Goal: Find contact information: Find contact information

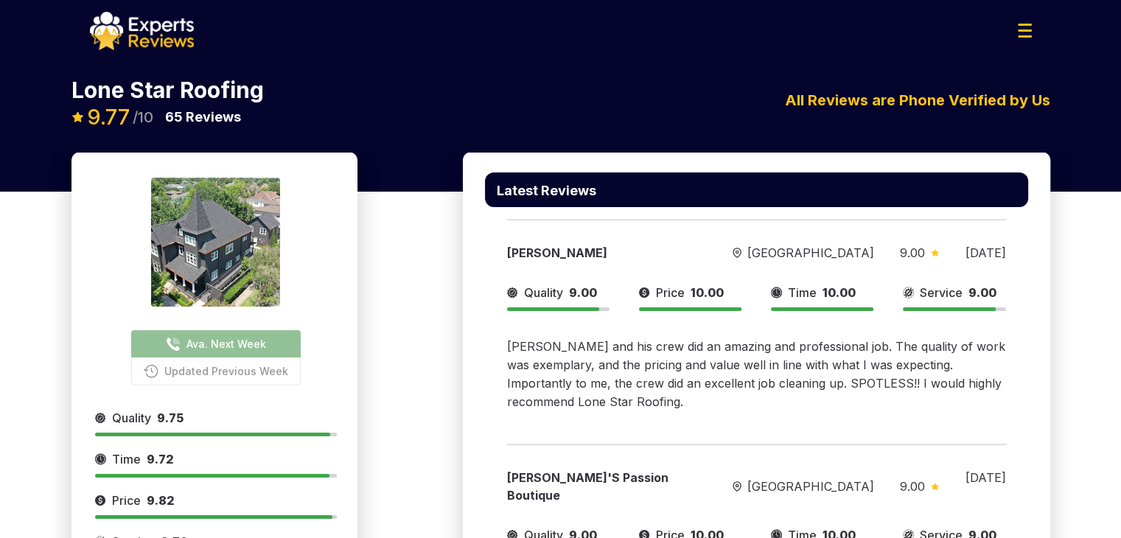
click at [163, 43] on img at bounding box center [142, 31] width 104 height 38
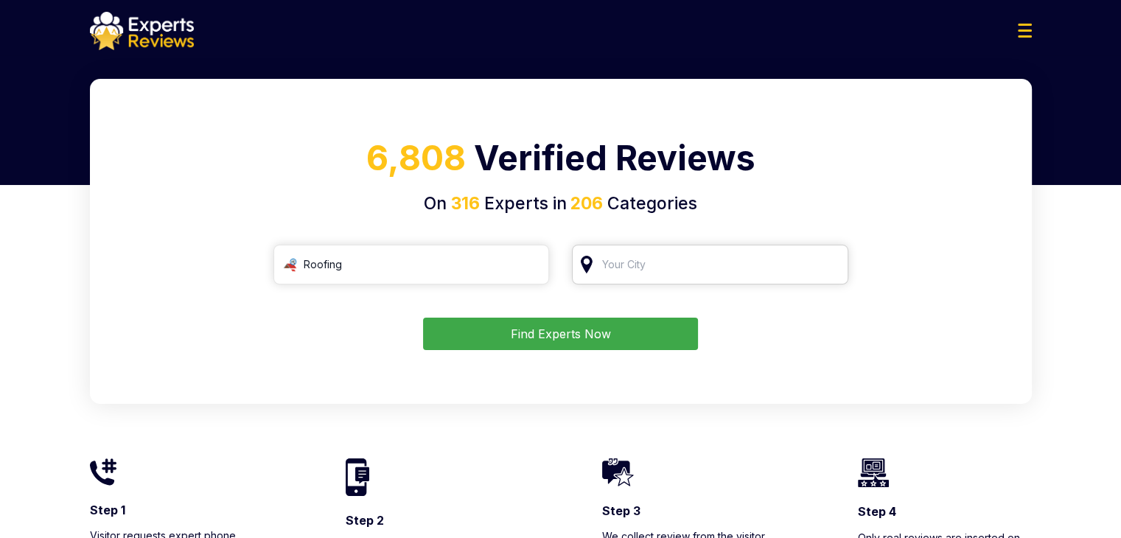
click at [625, 270] on input "search" at bounding box center [710, 265] width 276 height 40
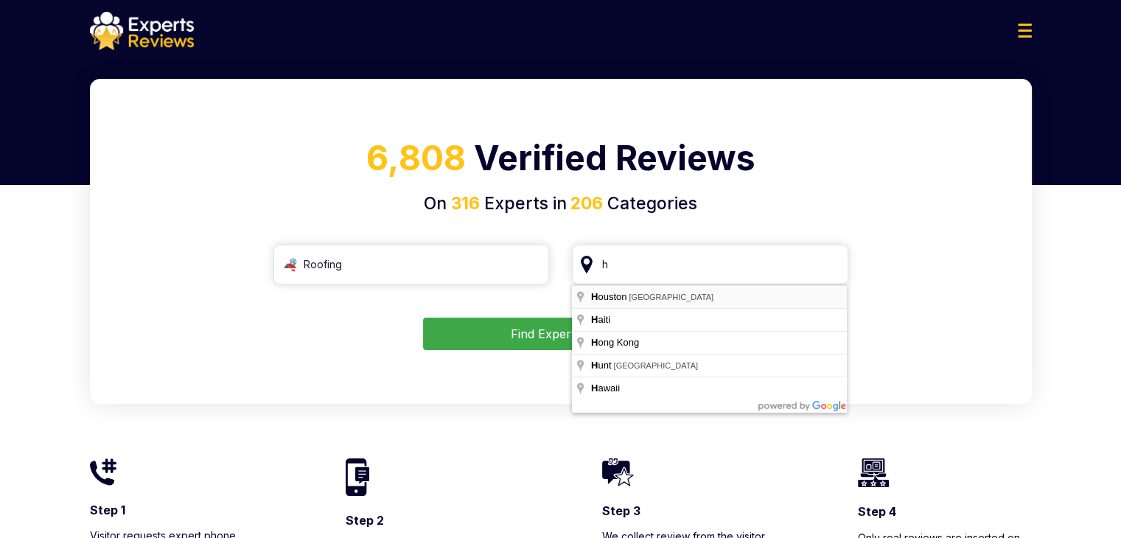
type input "[GEOGRAPHIC_DATA], [GEOGRAPHIC_DATA]"
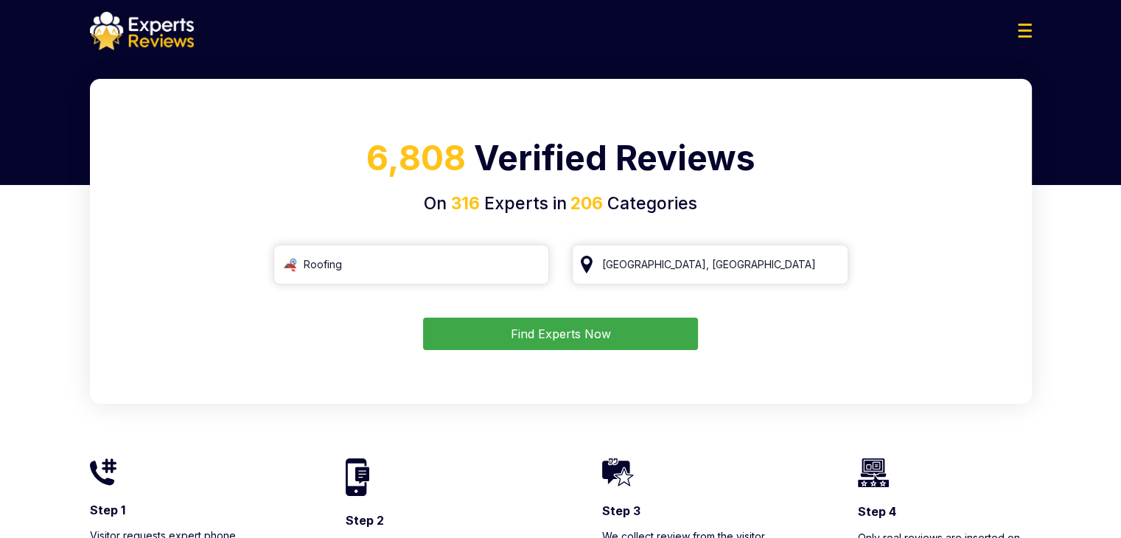
click at [634, 334] on button "Find Experts Now" at bounding box center [560, 334] width 275 height 32
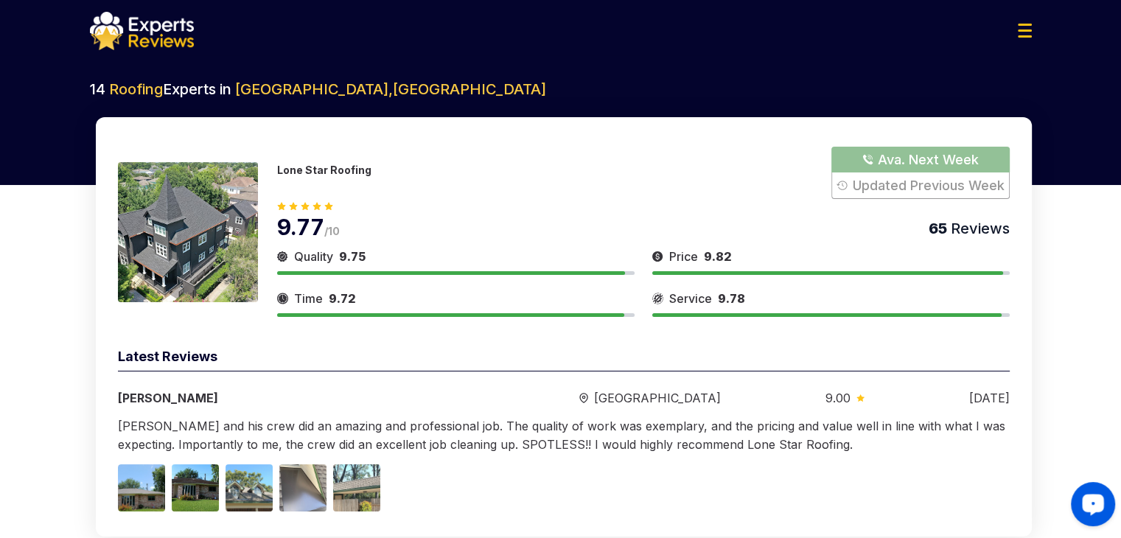
drag, startPoint x: 1088, startPoint y: 502, endPoint x: 2147, endPoint y: 977, distance: 1160.8
click at [1091, 502] on circle "Launch OpenWidget widget" at bounding box center [1092, 503] width 3 height 3
click at [553, 86] on h2 "14 Roofing Experts in [GEOGRAPHIC_DATA] , [GEOGRAPHIC_DATA]" at bounding box center [561, 89] width 942 height 21
click at [968, 172] on button "Show Number" at bounding box center [920, 173] width 178 height 52
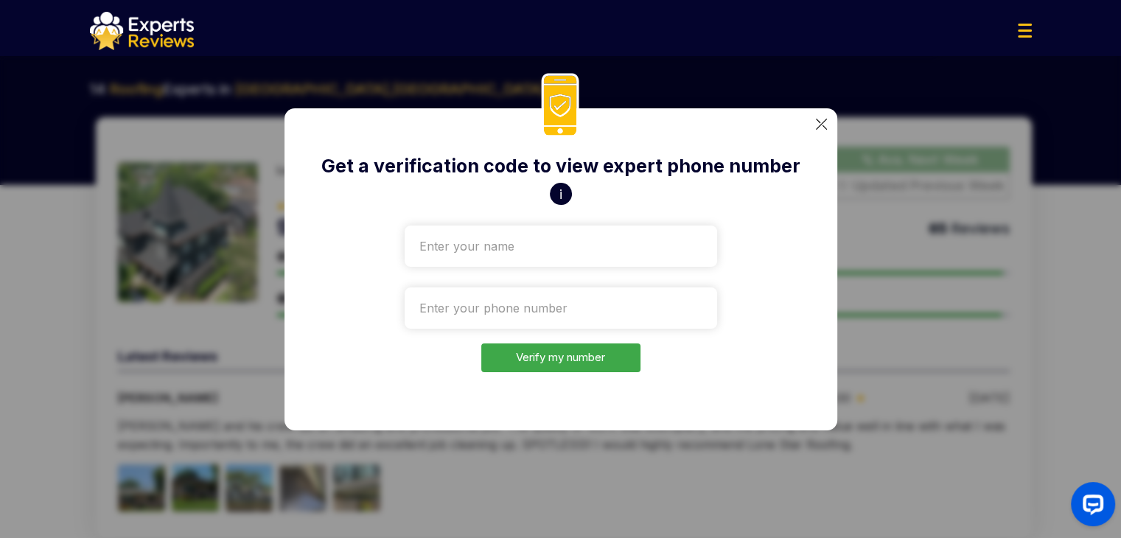
click at [519, 260] on input "text" at bounding box center [561, 246] width 312 height 41
type input "Test"
click at [496, 318] on input "tel" at bounding box center [561, 307] width 312 height 41
click at [485, 315] on input "tel" at bounding box center [561, 307] width 312 height 41
paste input "[PHONE_NUMBER]"
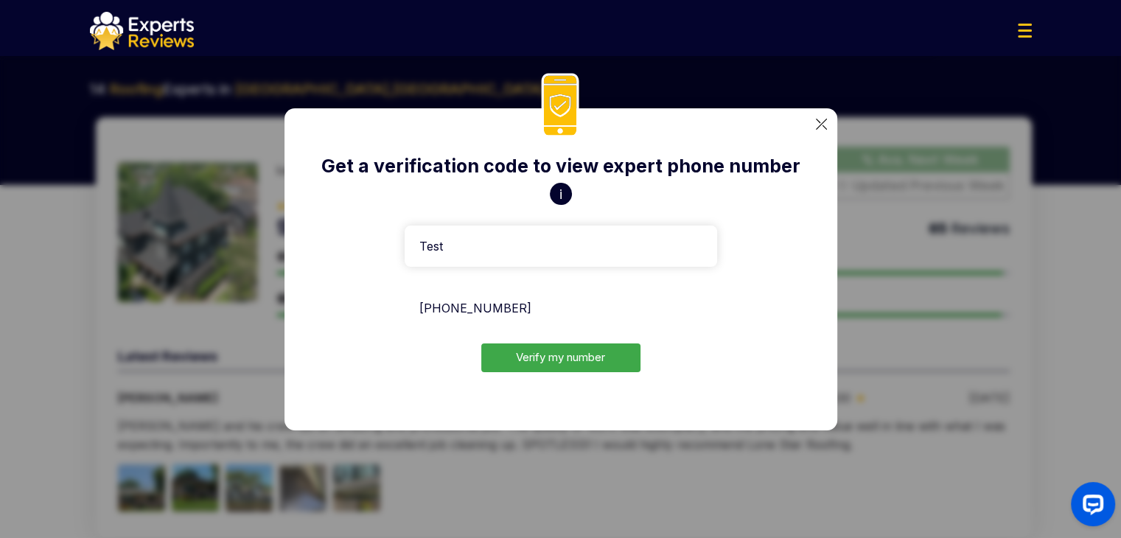
type input "[PHONE_NUMBER]"
click at [561, 375] on div "Get a verification code to view expert phone number i Test [PHONE_NUMBER] Verif…" at bounding box center [560, 269] width 553 height 322
click at [560, 359] on button "Verify my number" at bounding box center [560, 357] width 159 height 29
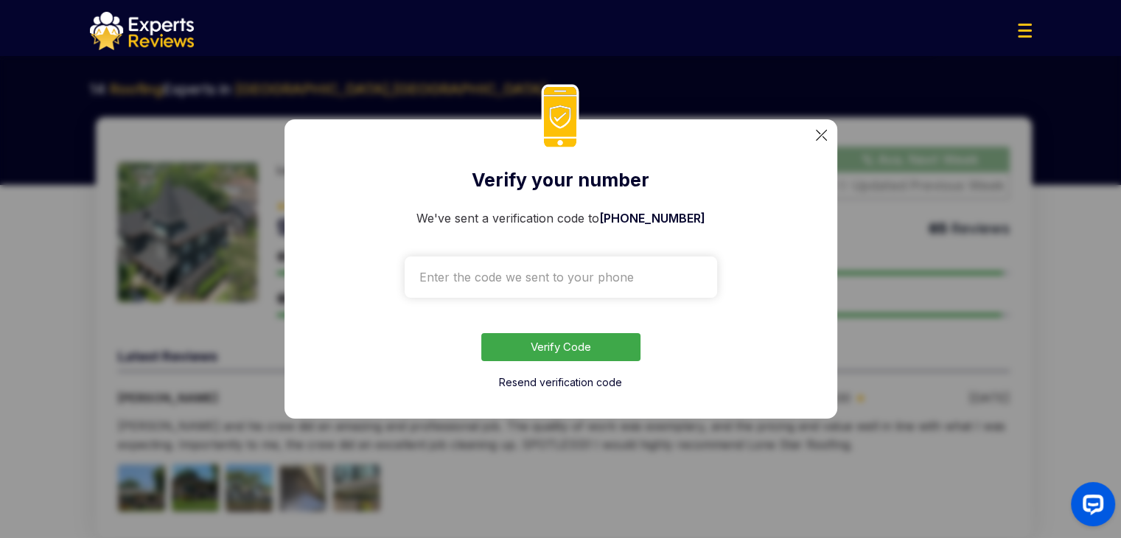
click at [541, 269] on input "text" at bounding box center [561, 276] width 312 height 41
paste input "6820"
type input "6820"
drag, startPoint x: 584, startPoint y: 219, endPoint x: 572, endPoint y: 326, distance: 108.2
drag, startPoint x: 572, startPoint y: 326, endPoint x: 566, endPoint y: 349, distance: 23.6
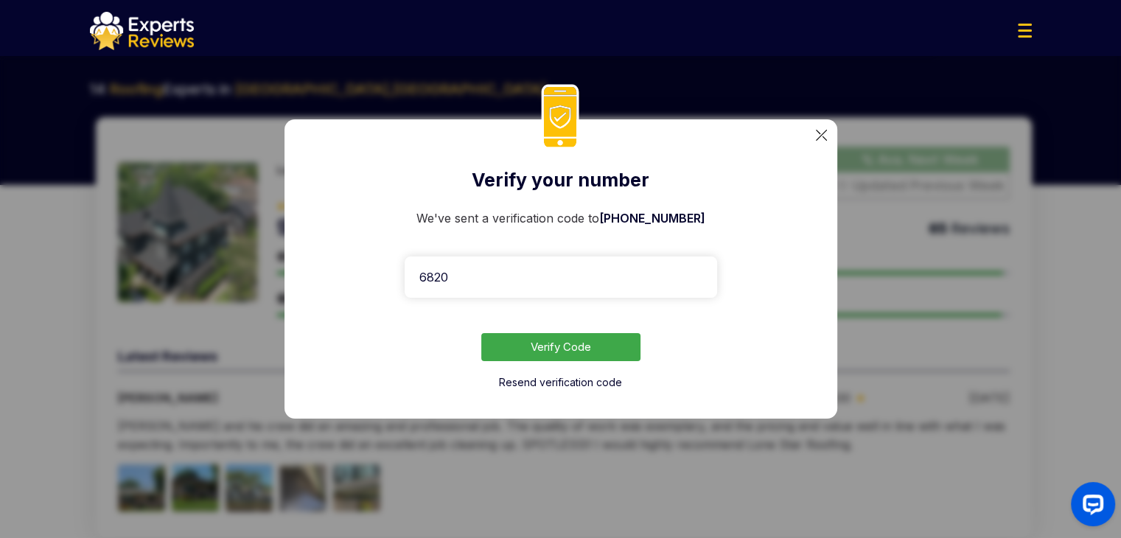
click at [566, 349] on button "Verify Code" at bounding box center [560, 347] width 159 height 29
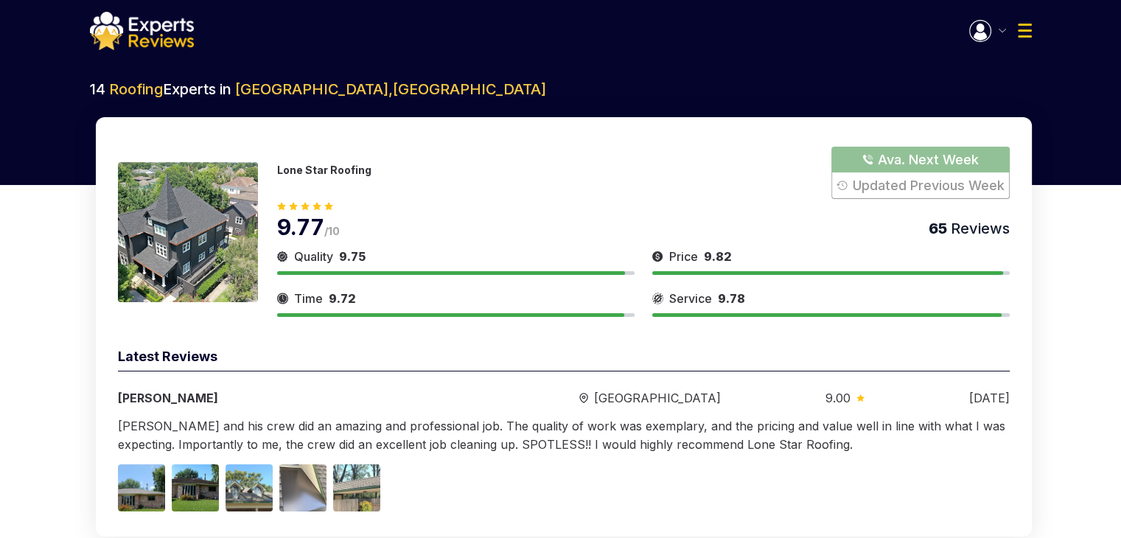
click at [165, 30] on img at bounding box center [142, 31] width 104 height 38
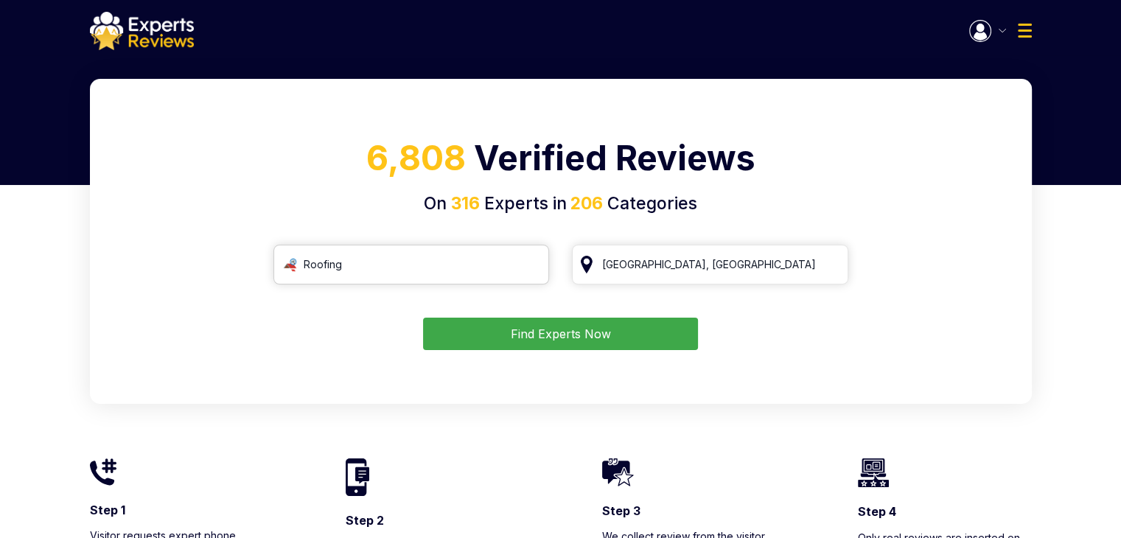
click at [380, 273] on input "Roofing" at bounding box center [411, 265] width 276 height 40
click at [380, 273] on input "search" at bounding box center [411, 265] width 276 height 40
click at [301, 267] on input "search" at bounding box center [411, 265] width 276 height 40
click at [287, 267] on input "search" at bounding box center [411, 265] width 276 height 40
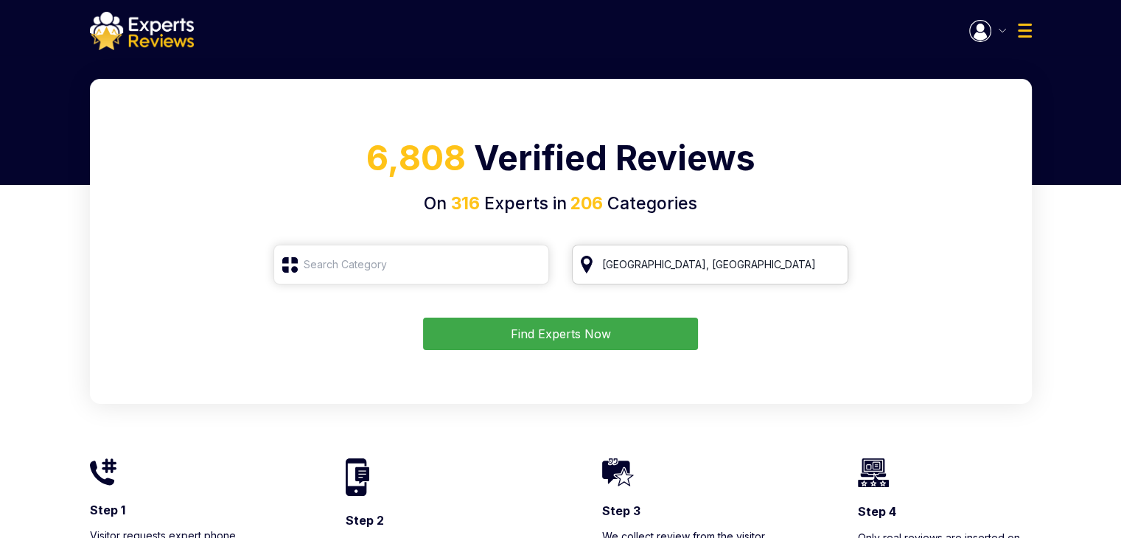
click at [646, 260] on input "[GEOGRAPHIC_DATA], [GEOGRAPHIC_DATA]" at bounding box center [710, 265] width 276 height 40
click at [687, 260] on input "[GEOGRAPHIC_DATA], [GEOGRAPHIC_DATA]" at bounding box center [710, 265] width 276 height 40
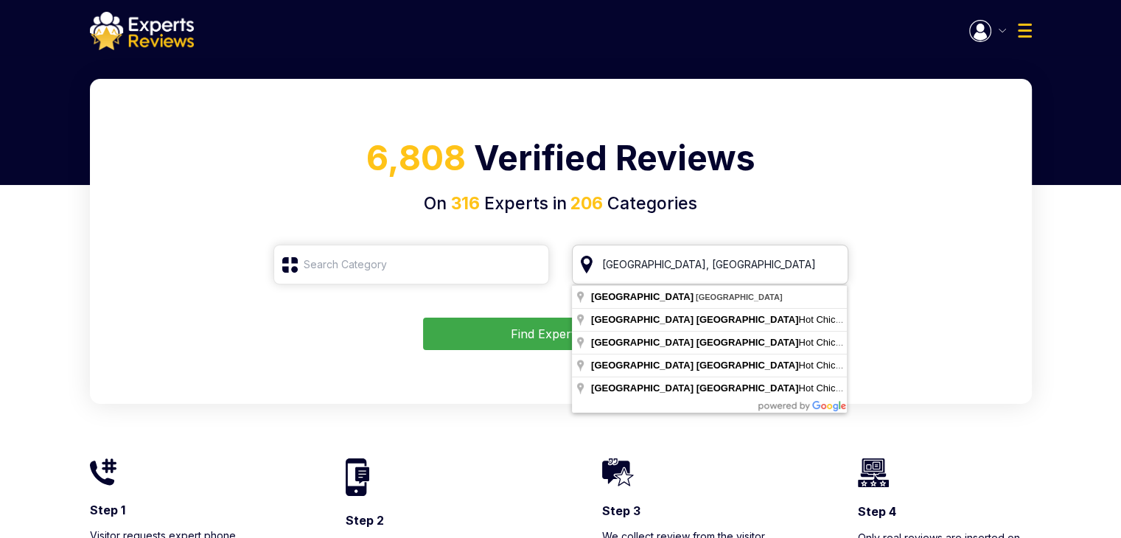
click at [693, 260] on input "[GEOGRAPHIC_DATA], [GEOGRAPHIC_DATA]" at bounding box center [710, 265] width 276 height 40
click at [831, 260] on input "[GEOGRAPHIC_DATA], [GEOGRAPHIC_DATA]" at bounding box center [710, 265] width 276 height 40
click at [831, 263] on input "[GEOGRAPHIC_DATA], [GEOGRAPHIC_DATA]" at bounding box center [710, 265] width 276 height 40
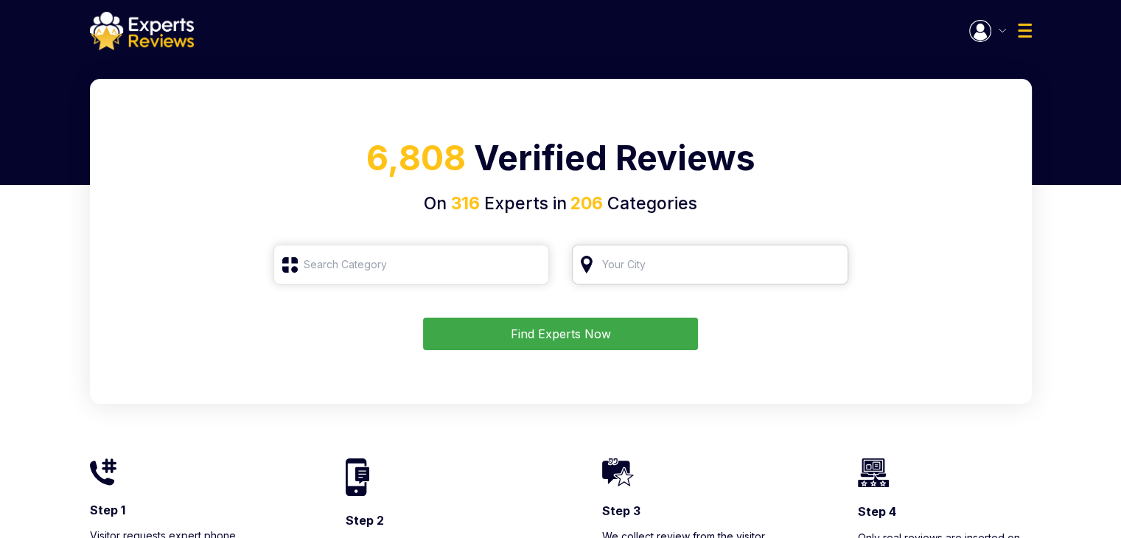
click at [750, 265] on input "search" at bounding box center [710, 265] width 276 height 40
click at [469, 265] on input "search" at bounding box center [411, 265] width 276 height 40
